Goal: Task Accomplishment & Management: Manage account settings

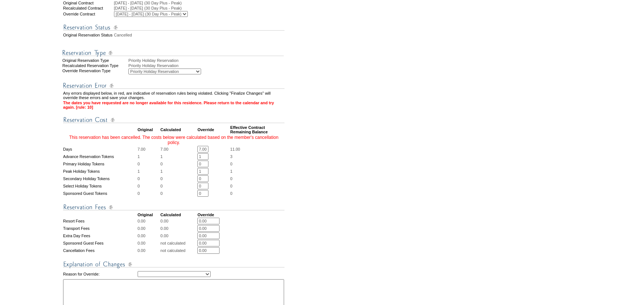
scroll to position [201, 0]
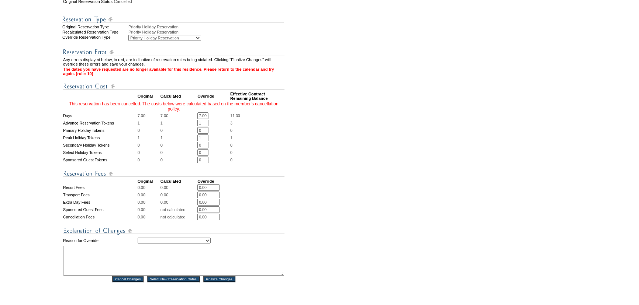
drag, startPoint x: 205, startPoint y: 136, endPoint x: 188, endPoint y: 135, distance: 17.7
click at [188, 127] on tr "Advance Reservation Tokens 1 1 1 * * 3" at bounding box center [173, 123] width 221 height 7
type input "0"
drag, startPoint x: 201, startPoint y: 129, endPoint x: 228, endPoint y: 129, distance: 26.9
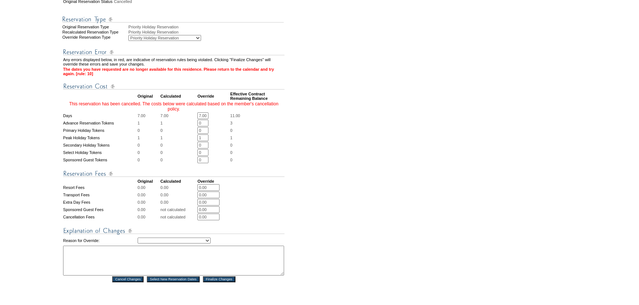
click at [228, 119] on td "7.00 * *" at bounding box center [213, 116] width 32 height 7
type input "0"
click at [283, 134] on td "0" at bounding box center [257, 130] width 54 height 7
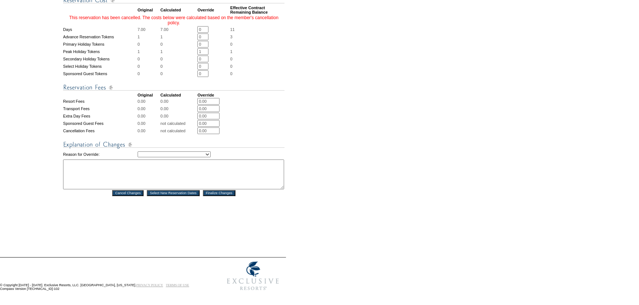
scroll to position [302, 0]
click at [208, 154] on select "Creating Continuous Stay Days Rebooked After Cancellation Editing Occupant Expe…" at bounding box center [174, 155] width 73 height 6
select select "1032"
click at [138, 152] on select "Creating Continuous Stay Days Rebooked After Cancellation Editing Occupant Expe…" at bounding box center [174, 155] width 73 height 6
click at [203, 177] on textarea at bounding box center [173, 175] width 221 height 30
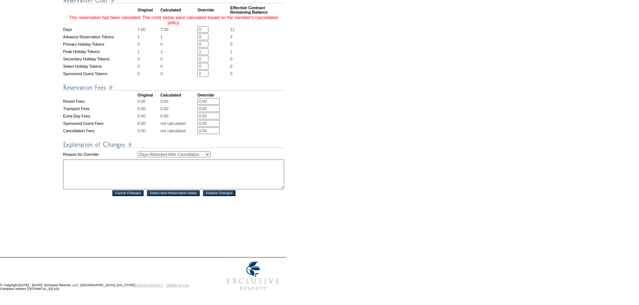
click at [119, 166] on textarea at bounding box center [173, 175] width 221 height 30
paste textarea "Have concerns about the destination due to [PERSON_NAME]'s severe allergies. Cl…"
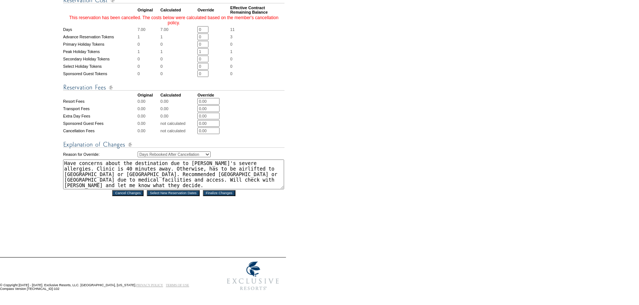
click at [63, 163] on textarea "Have concerns about the destination due to [PERSON_NAME]'s severe allergies. Cl…" at bounding box center [173, 175] width 221 height 30
click at [252, 166] on textarea "Reservation was moved to a business hold shortly after cancelling. Members Have…" at bounding box center [173, 175] width 221 height 30
click at [180, 168] on textarea "Reservation was moved to a business hold shortly after cancelling. Refunding ea…" at bounding box center [173, 175] width 221 height 30
click at [168, 175] on textarea "Reservation was moved to a business hold shortly after cancelling. Refunding ea…" at bounding box center [173, 175] width 221 height 30
click at [114, 175] on textarea "Reservation was moved to a business hold shortly after cancelling. Refunding ea…" at bounding box center [173, 175] width 221 height 30
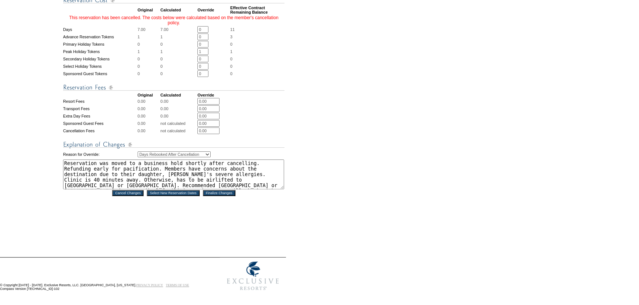
click at [229, 173] on textarea "Reservation was moved to a business hold shortly after cancelling. Refunding ea…" at bounding box center [173, 175] width 221 height 30
click at [181, 178] on textarea "Reservation was moved to a business hold shortly after cancelling. Refunding ea…" at bounding box center [173, 175] width 221 height 30
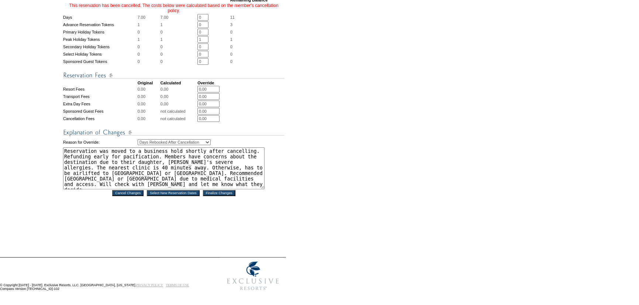
drag, startPoint x: 262, startPoint y: 188, endPoint x: 262, endPoint y: 200, distance: 11.4
click at [262, 190] on textarea "Reservation was moved to a business hold shortly after cancelling. Refunding ea…" at bounding box center [163, 169] width 201 height 42
click at [167, 180] on textarea "Reservation was moved to a business hold shortly after cancelling. Refunding ea…" at bounding box center [163, 169] width 201 height 42
click at [88, 190] on textarea "Reservation was moved to a business hold shortly after cancelling. Refunding ea…" at bounding box center [163, 169] width 201 height 42
drag, startPoint x: 238, startPoint y: 193, endPoint x: 142, endPoint y: 182, distance: 95.7
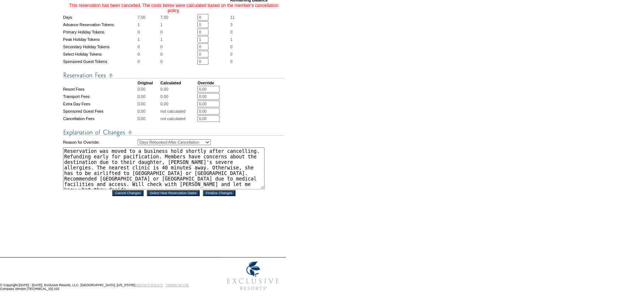
click at [87, 190] on textarea "Reservation was moved to a business hold shortly after cancelling. Refunding ea…" at bounding box center [163, 169] width 201 height 42
type textarea "Reservation was moved to a business hold shortly after cancelling. Refunding ea…"
click at [224, 196] on input "Finalize Changes" at bounding box center [219, 193] width 32 height 6
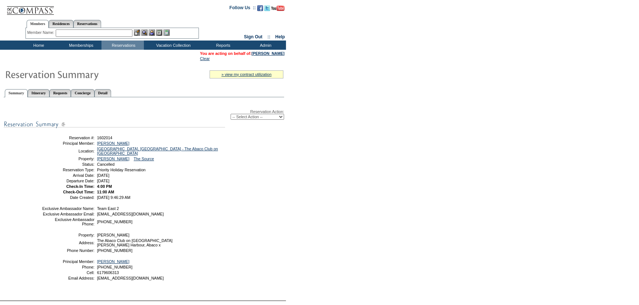
click at [266, 196] on div "Reservation Action: -- Select Action -- Modify Reservation Dates Modify Reserva…" at bounding box center [144, 198] width 280 height 194
